Goal: Transaction & Acquisition: Book appointment/travel/reservation

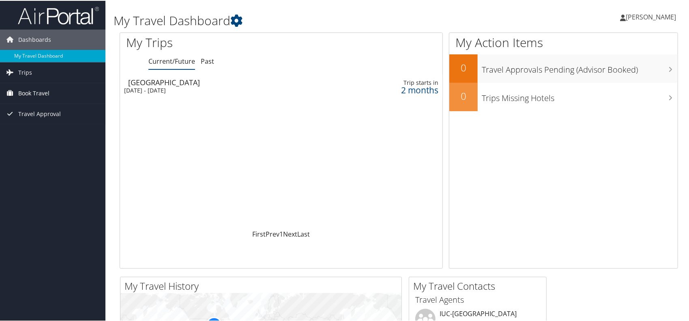
click at [41, 92] on span "Book Travel" at bounding box center [33, 92] width 31 height 20
click at [44, 131] on link "Book/Manage Online Trips" at bounding box center [52, 133] width 105 height 12
click at [208, 63] on link "Past" at bounding box center [207, 60] width 13 height 9
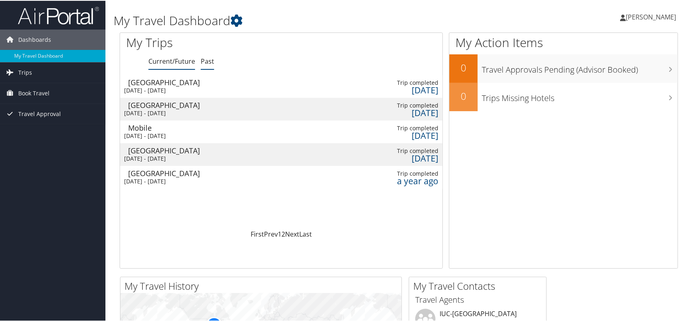
click at [173, 60] on link "Current/Future" at bounding box center [171, 60] width 47 height 9
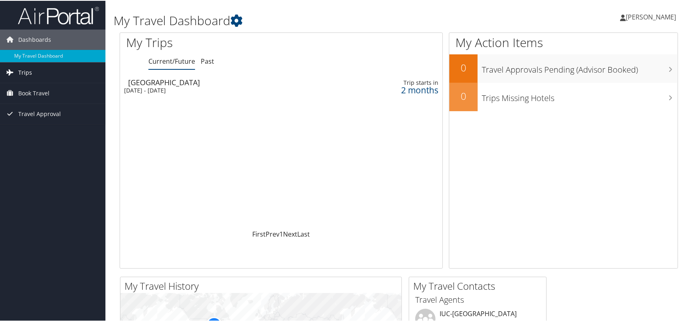
click at [28, 69] on span "Trips" at bounding box center [25, 72] width 14 height 20
click at [647, 15] on span "[PERSON_NAME]" at bounding box center [650, 16] width 50 height 9
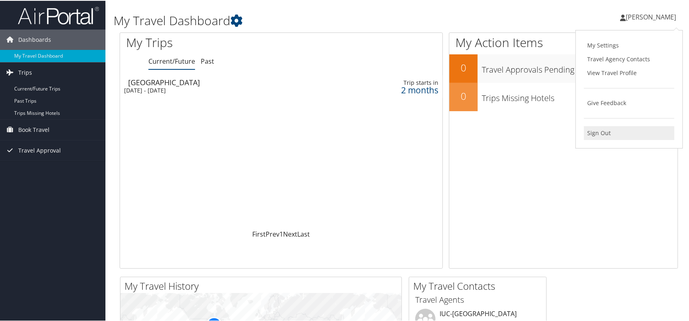
click at [591, 129] on link "Sign Out" at bounding box center [629, 132] width 90 height 14
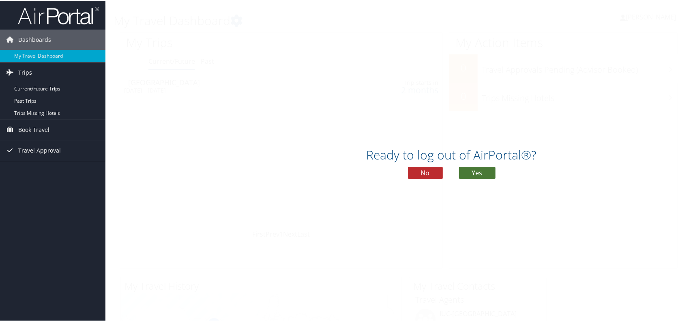
click at [480, 173] on button "Yes" at bounding box center [477, 172] width 36 height 12
